Goal: Check status: Check status

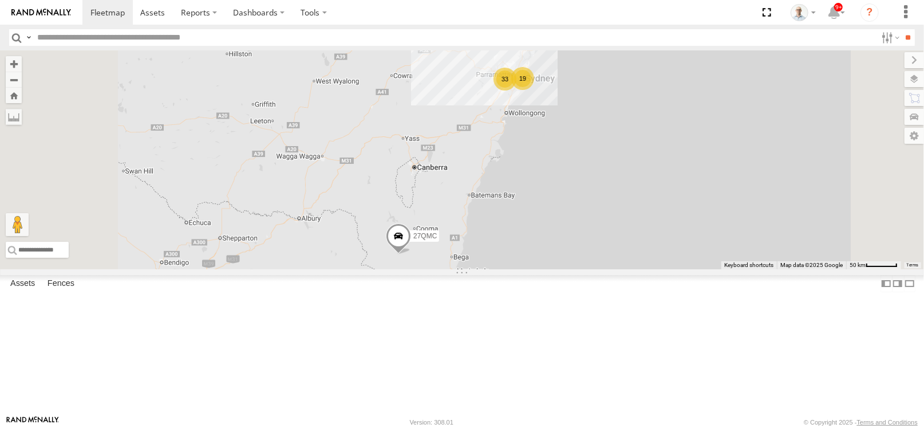
click at [516, 90] on div "33" at bounding box center [505, 79] width 23 height 23
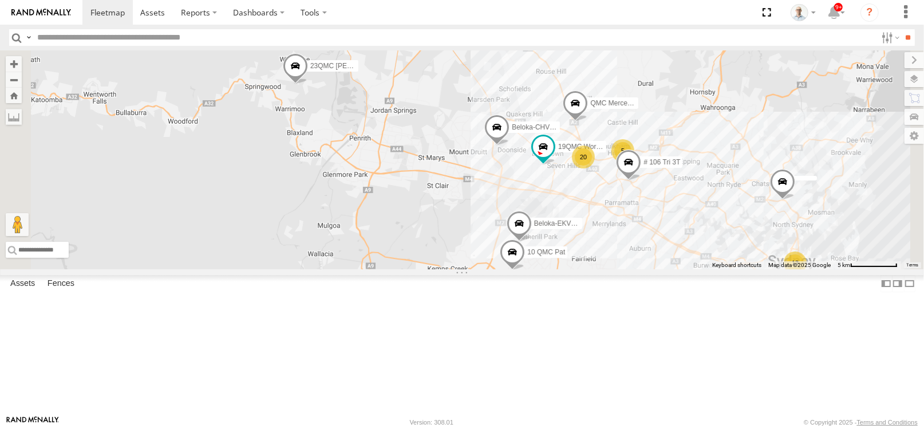
click at [595, 168] on div "20" at bounding box center [583, 156] width 23 height 23
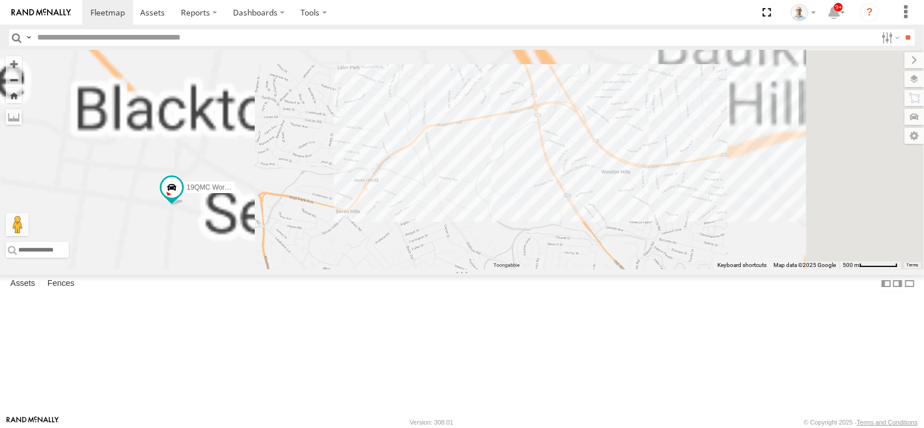
drag, startPoint x: 775, startPoint y: 187, endPoint x: 715, endPoint y: 226, distance: 71.6
click at [715, 226] on div "27QMC 10 QMC Pat # KS75A Beloka-EKV93V 19QMC Workshop Beloka-CHV61N QMC Mercede…" at bounding box center [462, 159] width 924 height 219
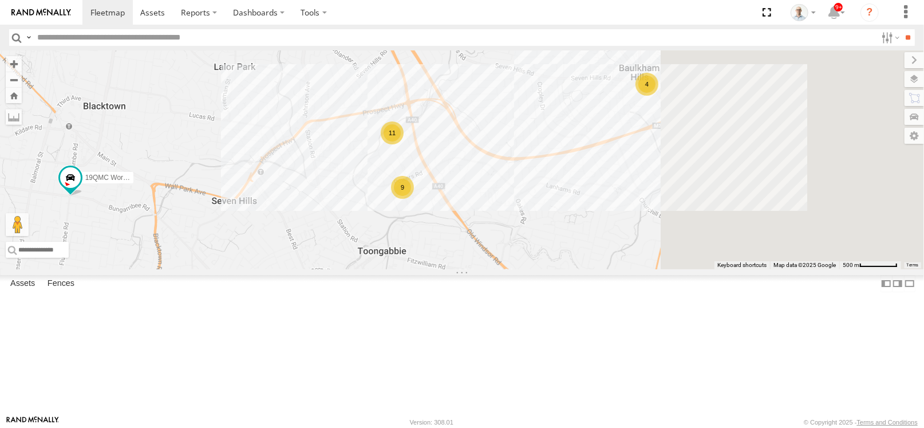
drag, startPoint x: 725, startPoint y: 216, endPoint x: 659, endPoint y: 214, distance: 66.5
click at [659, 214] on div "27QMC 10 QMC Pat # KS75A Beloka-EKV93V 19QMC Workshop Beloka-CHV61N QMC Mercede…" at bounding box center [462, 159] width 924 height 219
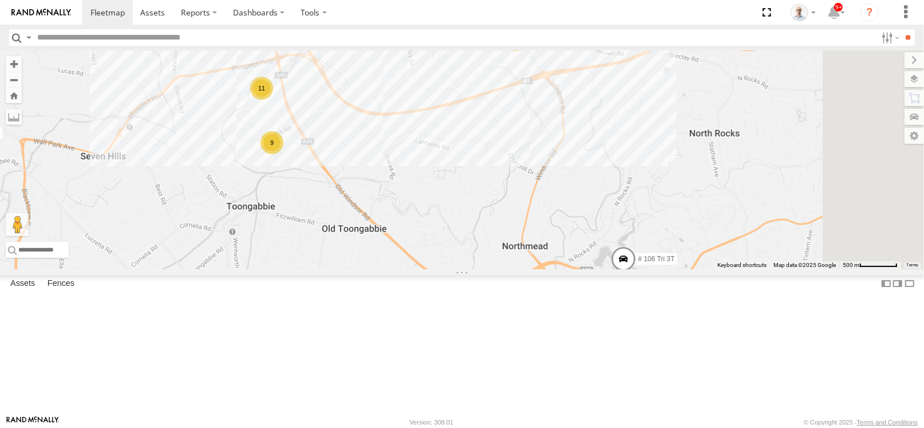
drag, startPoint x: 783, startPoint y: 237, endPoint x: 741, endPoint y: 196, distance: 59.1
click at [741, 196] on div "27QMC 10 QMC Pat # KS75A Beloka-EKV93V 19QMC Workshop Beloka-CHV61N QMC Mercede…" at bounding box center [462, 159] width 924 height 219
click at [555, 266] on span at bounding box center [542, 250] width 25 height 31
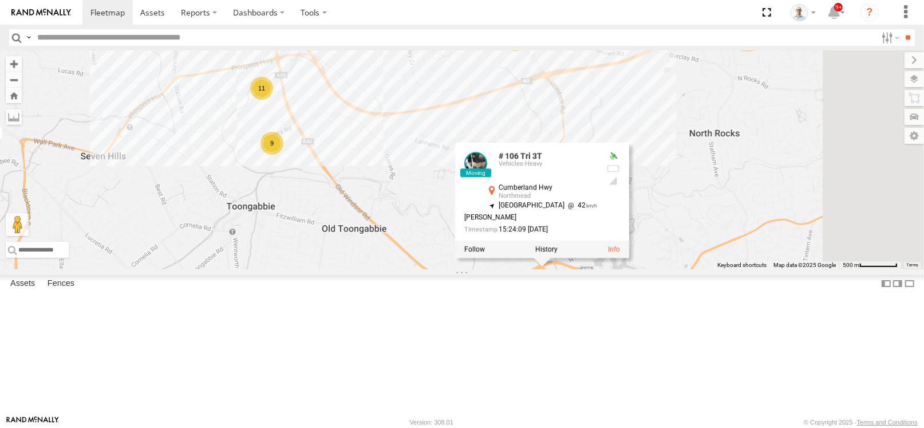
click at [807, 269] on div "27QMC 10 QMC Pat # KS75A Beloka-EKV93V 19QMC Workshop Beloka-CHV61N QMC Mercede…" at bounding box center [462, 159] width 924 height 219
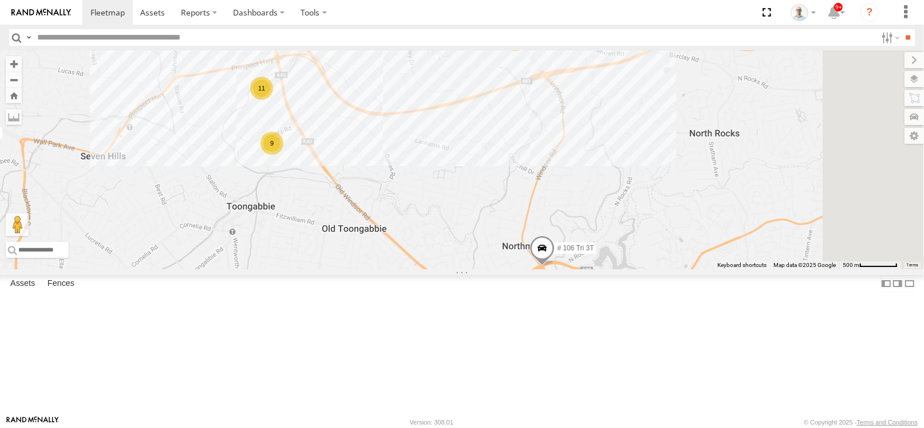
click at [678, 269] on div "27QMC 10 QMC Pat # KS75A Beloka-EKV93V 19QMC Workshop Beloka-CHV61N QMC Mercede…" at bounding box center [462, 159] width 924 height 219
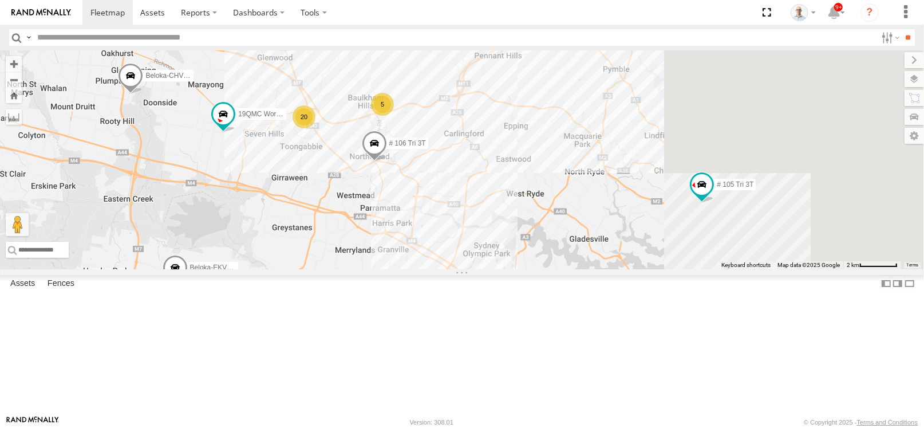
drag, startPoint x: 631, startPoint y: 246, endPoint x: 560, endPoint y: 232, distance: 72.3
click at [560, 232] on div "27QMC 10 QMC Pat # KS75A Beloka-EKV93V 19QMC Workshop Beloka-CHV61N QMC Mercede…" at bounding box center [462, 159] width 924 height 219
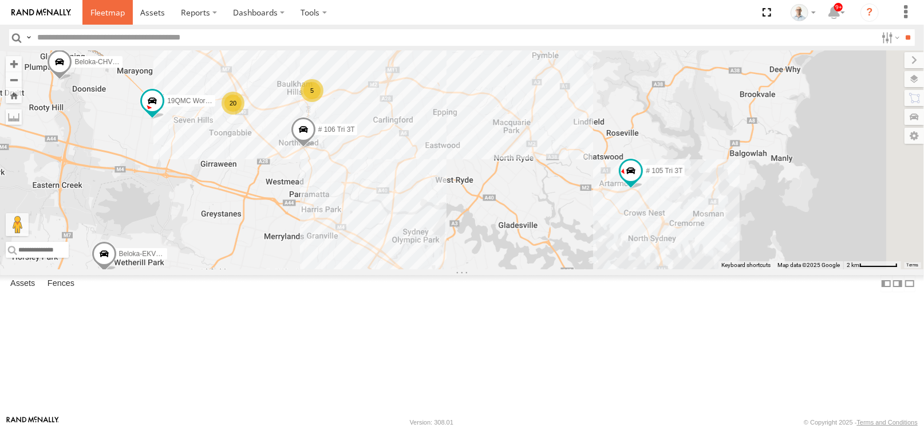
click at [89, 10] on link at bounding box center [107, 12] width 50 height 25
